Goal: Task Accomplishment & Management: Manage account settings

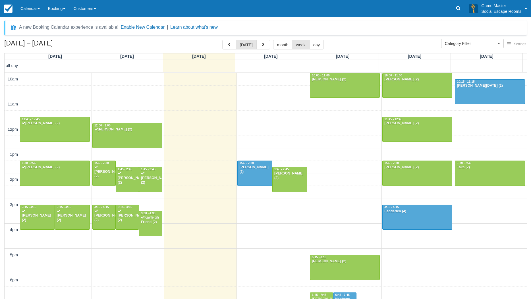
select select
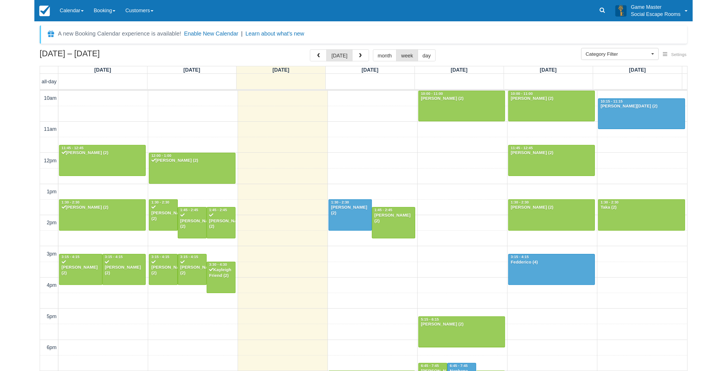
scroll to position [25, 0]
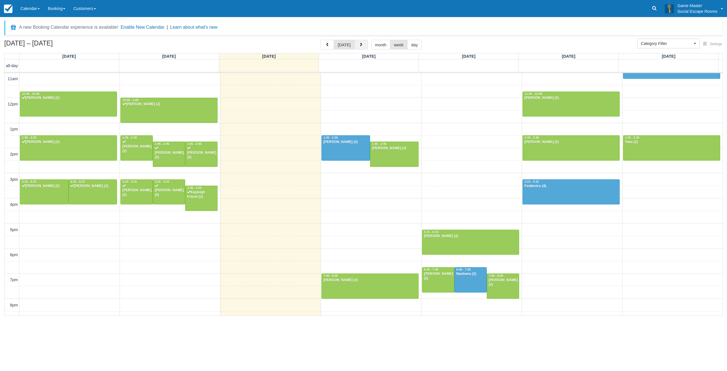
click at [363, 46] on button "button" at bounding box center [362, 45] width 14 height 10
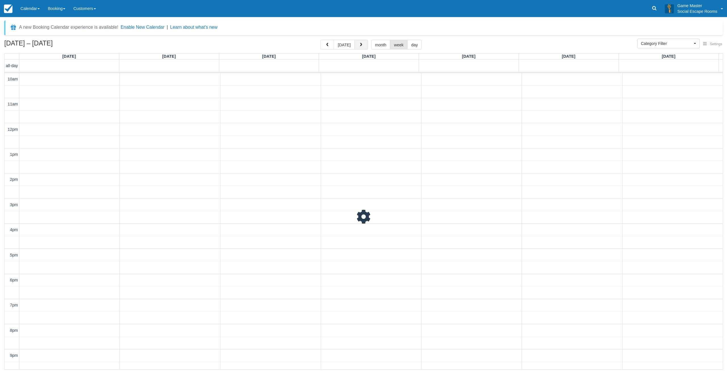
scroll to position [18, 0]
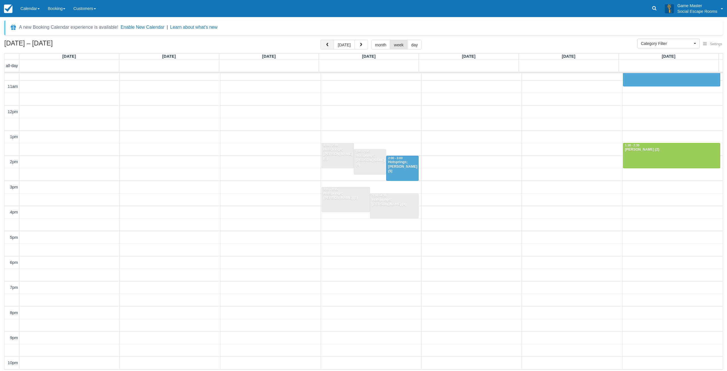
click at [328, 46] on span "button" at bounding box center [327, 45] width 4 height 4
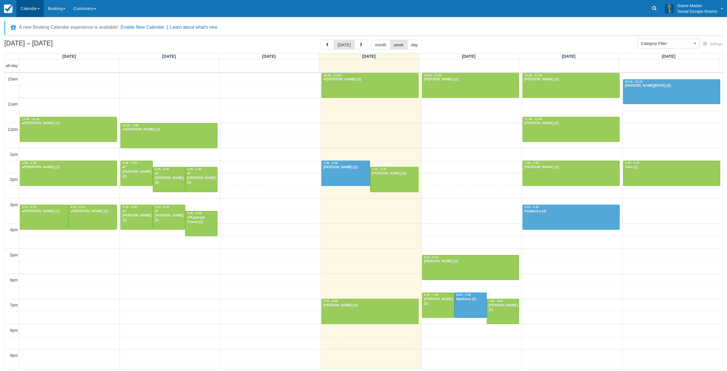
click at [33, 10] on link "Calendar" at bounding box center [29, 8] width 27 height 17
click at [364, 43] on button "button" at bounding box center [362, 45] width 14 height 10
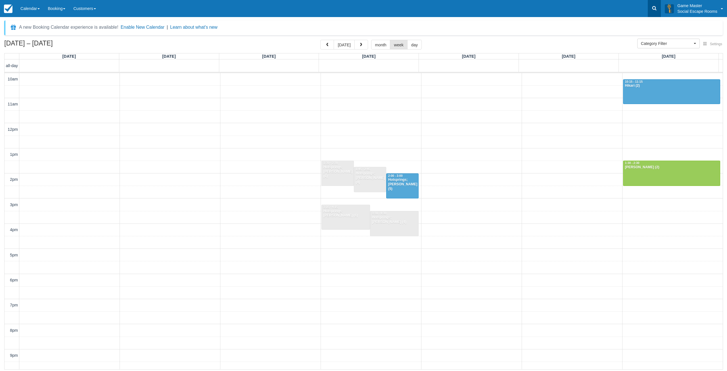
click at [530, 9] on icon at bounding box center [655, 8] width 4 height 4
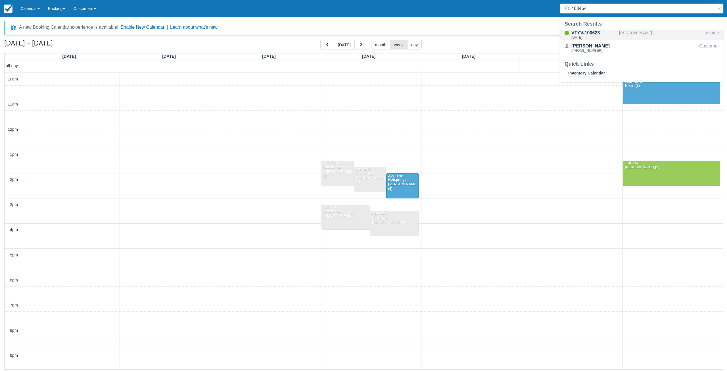
type input "463464"
click at [39, 12] on link "Calendar" at bounding box center [29, 8] width 27 height 17
click at [43, 79] on link "Day" at bounding box center [39, 78] width 45 height 12
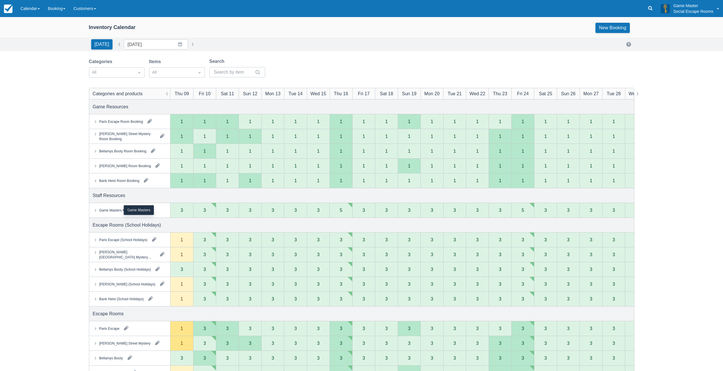
click at [114, 209] on div "Game Masters" at bounding box center [110, 209] width 22 height 5
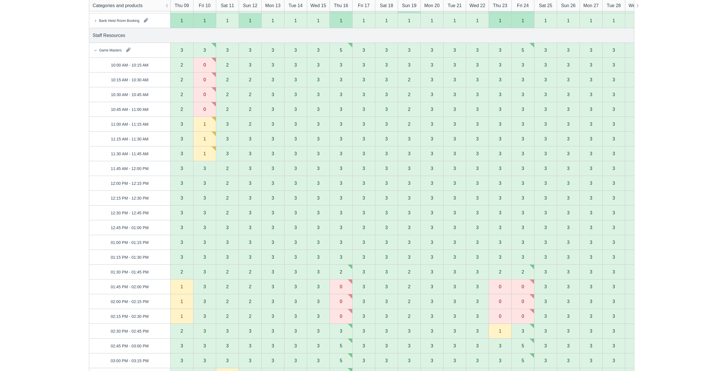
scroll to position [114, 0]
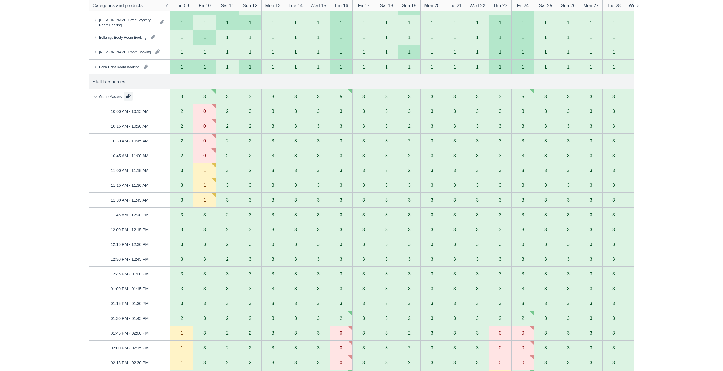
click at [126, 95] on button "button" at bounding box center [128, 95] width 9 height 9
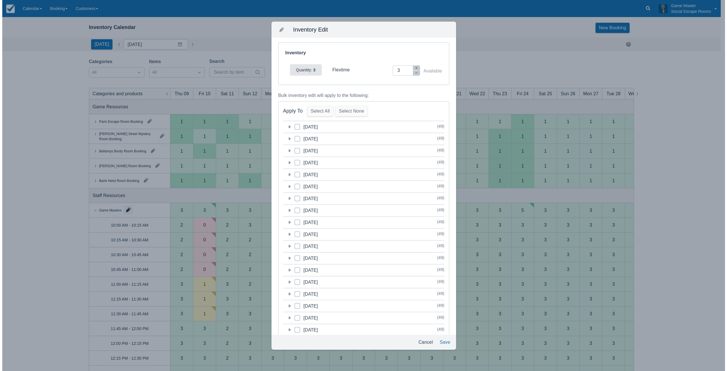
scroll to position [0, 0]
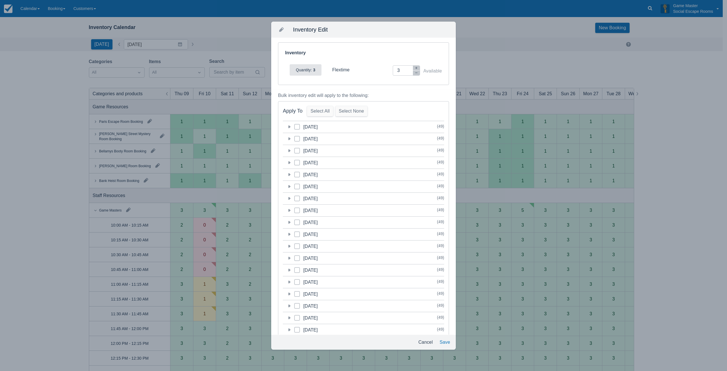
click at [289, 234] on icon at bounding box center [290, 234] width 2 height 3
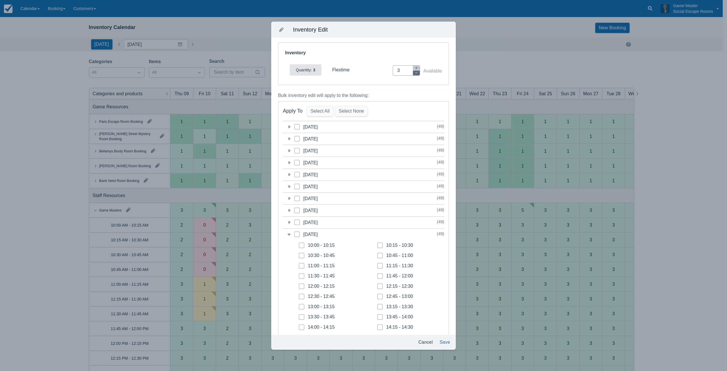
click at [415, 73] on icon "button" at bounding box center [416, 72] width 3 height 3
type input "0"
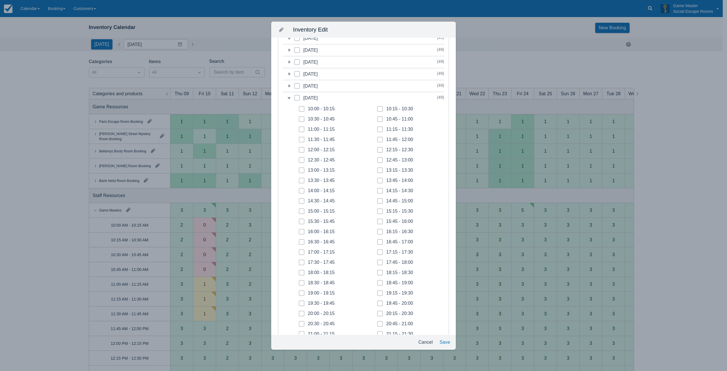
scroll to position [170, 0]
click at [303, 219] on icon at bounding box center [302, 218] width 2 height 2
click at [299, 216] on input "17:00 - 17:15" at bounding box center [299, 216] width 0 height 0
checkbox input "true"
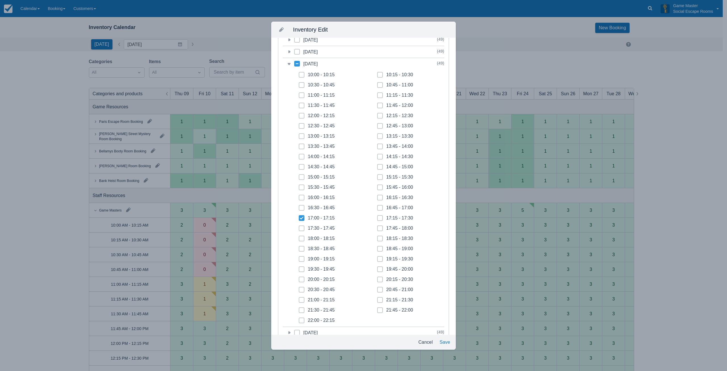
click at [300, 227] on span at bounding box center [302, 230] width 6 height 10
click at [299, 227] on input "17:30 - 17:45" at bounding box center [299, 226] width 0 height 0
checkbox input "true"
click at [301, 238] on icon at bounding box center [302, 238] width 2 height 2
click at [299, 237] on input "18:00 - 18:15" at bounding box center [299, 237] width 0 height 0
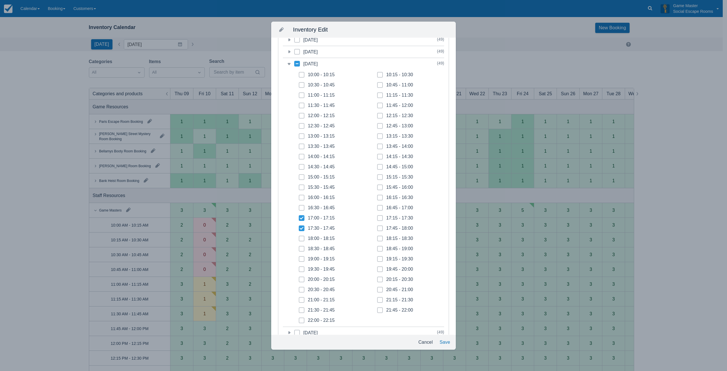
checkbox input "true"
click at [302, 247] on span at bounding box center [302, 251] width 6 height 10
click at [299, 247] on input "18:30 - 18:45" at bounding box center [299, 247] width 0 height 0
checkbox input "true"
click at [302, 257] on span at bounding box center [302, 261] width 6 height 10
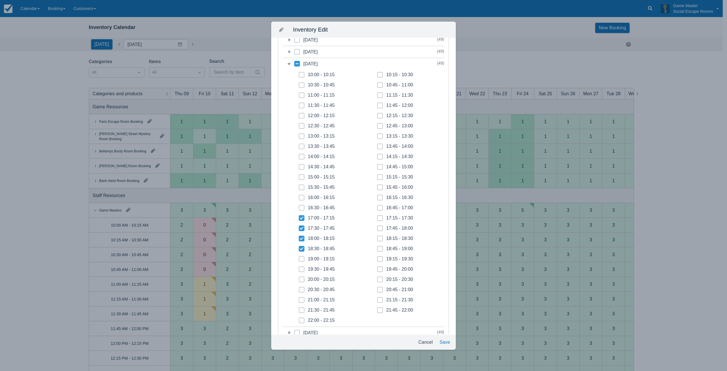
click at [299, 257] on input "19:00 - 19:15" at bounding box center [299, 257] width 0 height 0
checkbox input "true"
click at [302, 268] on icon at bounding box center [302, 269] width 2 height 2
click at [299, 268] on input "19:30 - 19:45" at bounding box center [299, 267] width 0 height 0
checkbox input "true"
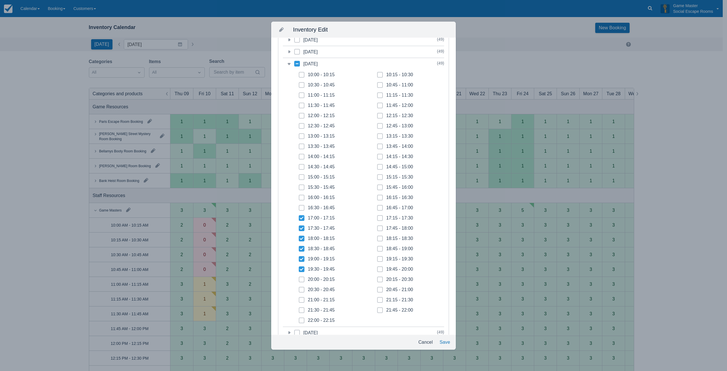
click at [303, 278] on span at bounding box center [302, 281] width 6 height 10
click at [299, 278] on input "20:00 - 20:15" at bounding box center [299, 278] width 0 height 0
checkbox input "true"
click at [301, 290] on icon at bounding box center [302, 289] width 2 height 2
click at [299, 288] on input "20:30 - 20:45" at bounding box center [299, 288] width 0 height 0
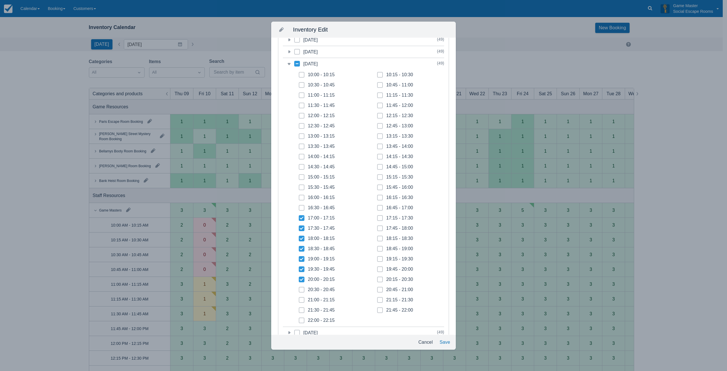
checkbox input "true"
click at [301, 300] on icon at bounding box center [302, 300] width 2 height 2
click at [299, 298] on input "21:00 - 21:15" at bounding box center [299, 298] width 0 height 0
checkbox input "true"
click at [301, 309] on icon at bounding box center [302, 310] width 2 height 2
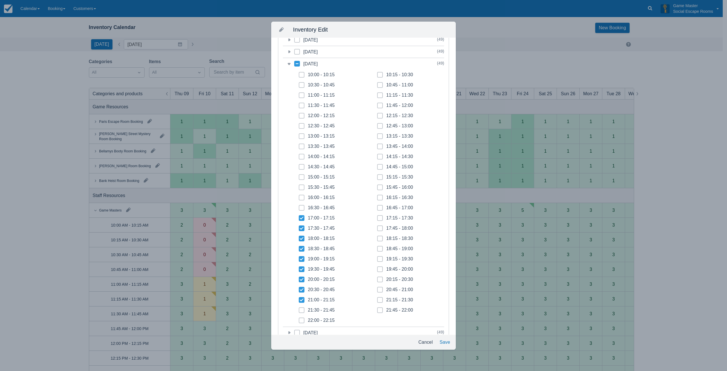
click at [299, 309] on input "21:30 - 21:45" at bounding box center [299, 308] width 0 height 0
checkbox input "true"
drag, startPoint x: 301, startPoint y: 320, endPoint x: 346, endPoint y: 312, distance: 45.4
click at [303, 320] on span at bounding box center [302, 322] width 6 height 10
click at [299, 319] on input "22:00 - 22:15" at bounding box center [299, 318] width 0 height 0
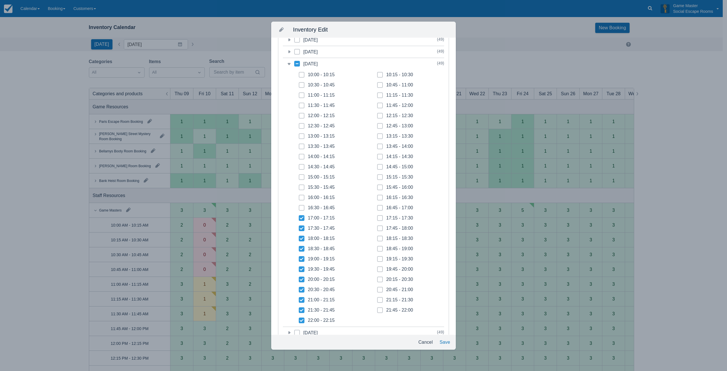
checkbox input "true"
click at [375, 309] on div "21:45 - 22:00" at bounding box center [395, 310] width 40 height 10
click at [379, 307] on span at bounding box center [380, 312] width 6 height 10
click at [378, 308] on input "21:45 - 22:00" at bounding box center [377, 308] width 0 height 0
checkbox input "true"
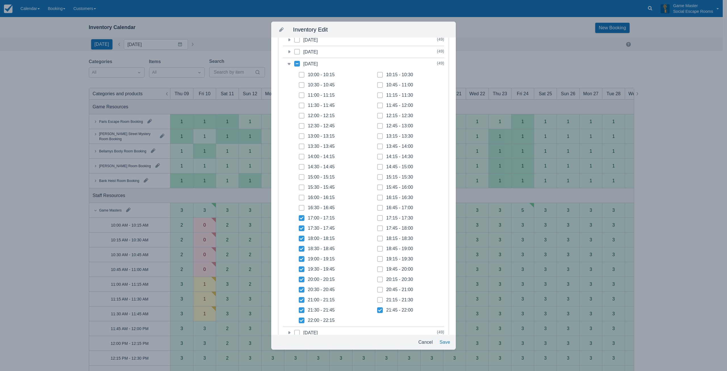
click at [380, 301] on span at bounding box center [380, 302] width 6 height 10
click at [378, 298] on input "21:15 - 21:30" at bounding box center [377, 298] width 0 height 0
checkbox input "true"
click at [379, 289] on icon at bounding box center [380, 289] width 2 height 2
click at [378, 288] on input "20:45 - 21:00" at bounding box center [377, 288] width 0 height 0
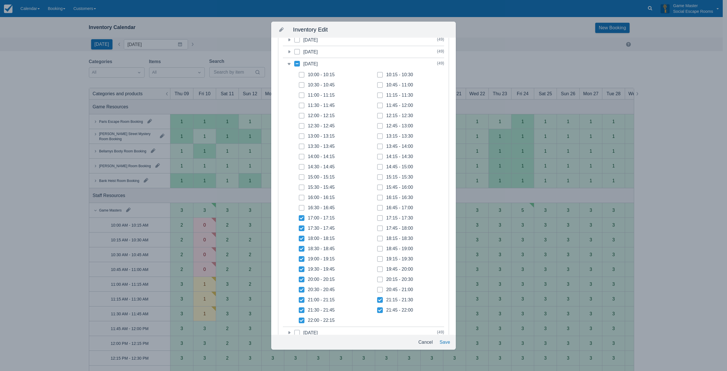
checkbox input "true"
click at [379, 278] on icon at bounding box center [380, 279] width 2 height 2
click at [378, 278] on input "20:15 - 20:30" at bounding box center [377, 278] width 0 height 0
checkbox input "true"
click at [379, 268] on span at bounding box center [380, 271] width 6 height 10
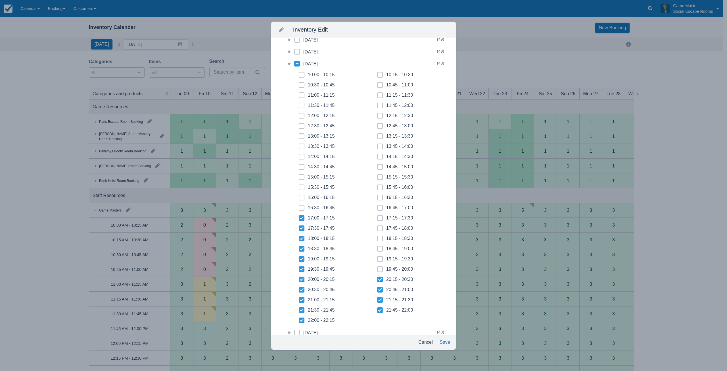
click at [378, 268] on input "19:45 - 20:00" at bounding box center [377, 267] width 0 height 0
checkbox input "true"
click at [379, 260] on span at bounding box center [380, 261] width 6 height 10
click at [378, 257] on input "19:15 - 19:30" at bounding box center [377, 257] width 0 height 0
checkbox input "true"
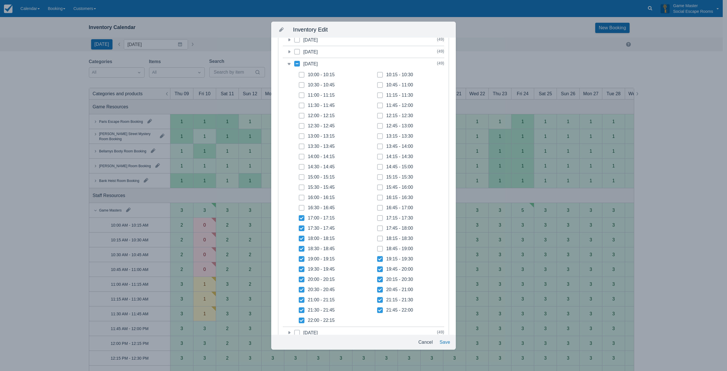
click at [379, 247] on span at bounding box center [380, 251] width 6 height 10
click at [378, 247] on input "18:45 - 19:00" at bounding box center [377, 247] width 0 height 0
checkbox input "true"
drag, startPoint x: 379, startPoint y: 240, endPoint x: 378, endPoint y: 235, distance: 5.1
click at [379, 240] on span at bounding box center [380, 241] width 6 height 10
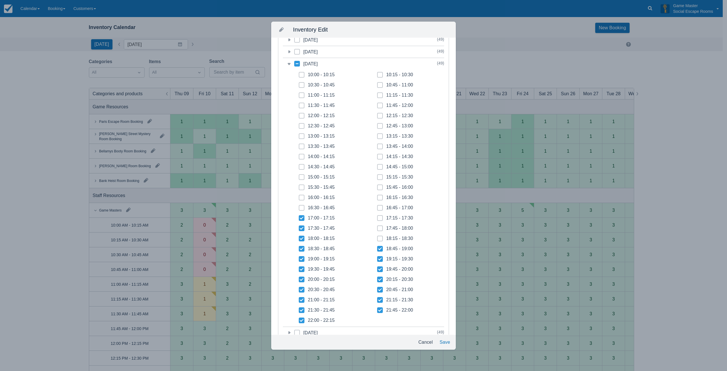
click at [378, 237] on input "18:15 - 18:30" at bounding box center [377, 237] width 0 height 0
checkbox input "true"
click at [378, 226] on span at bounding box center [380, 230] width 6 height 10
click at [378, 226] on input "17:45 - 18:00" at bounding box center [377, 226] width 0 height 0
checkbox input "true"
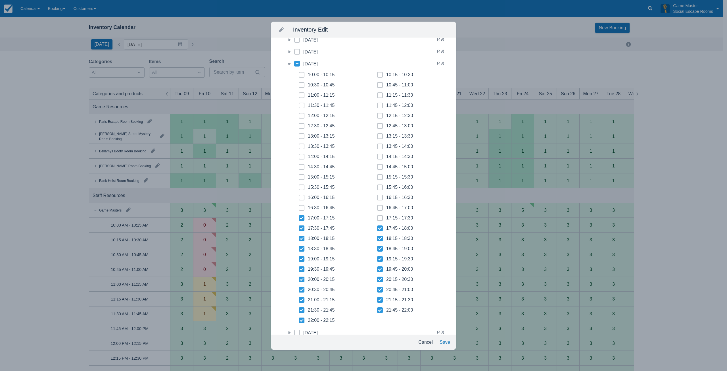
click at [380, 218] on span at bounding box center [380, 220] width 6 height 10
click at [378, 216] on input "17:15 - 17:30" at bounding box center [377, 216] width 0 height 0
checkbox input "true"
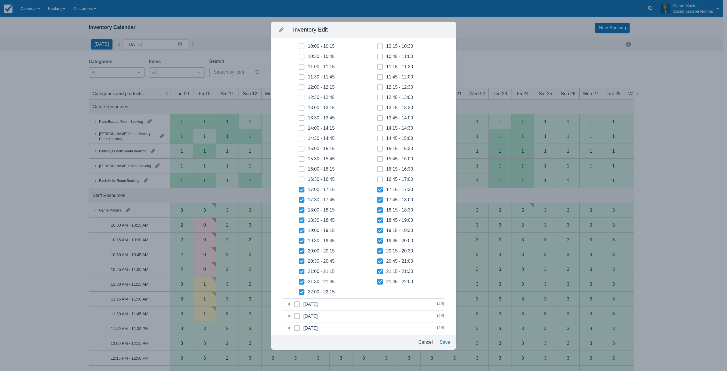
scroll to position [0, 0]
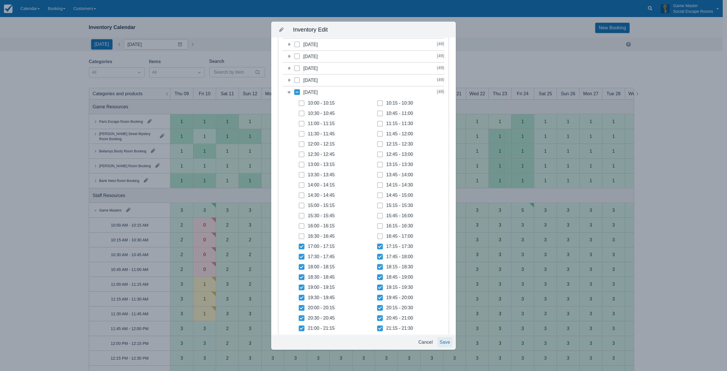
click at [441, 341] on button "Save" at bounding box center [445, 342] width 15 height 10
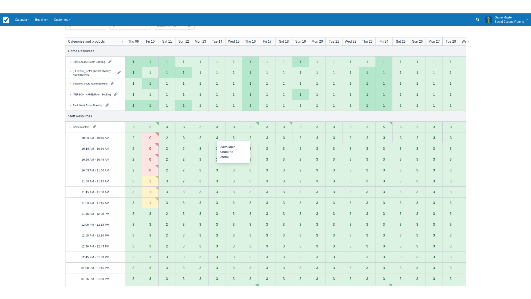
scroll to position [57, 0]
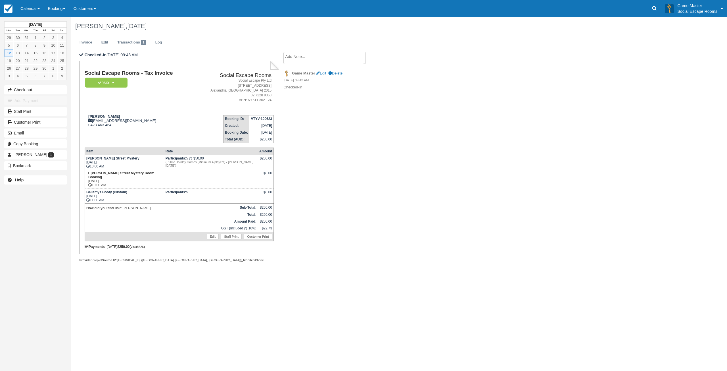
drag, startPoint x: 647, startPoint y: 82, endPoint x: 710, endPoint y: 77, distance: 62.7
click at [647, 82] on div "June 2023 Mon Tue Wed Thu Fri Sat Sun 29 30 31 1 2 3 4 5 6 7 8 9 10 11 12 13 14…" at bounding box center [363, 194] width 727 height 354
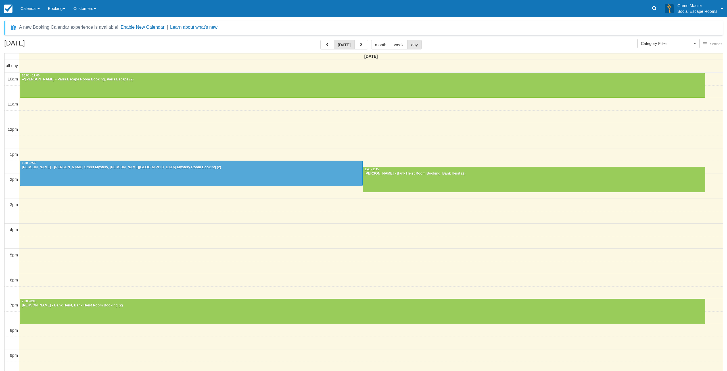
select select
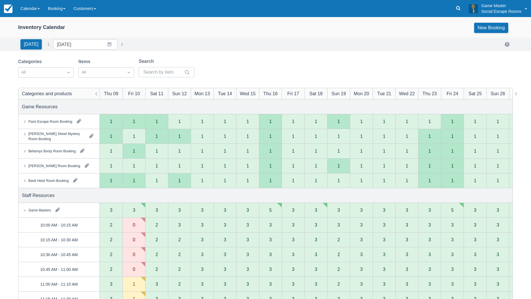
scroll to position [57, 0]
